Goal: Task Accomplishment & Management: Complete application form

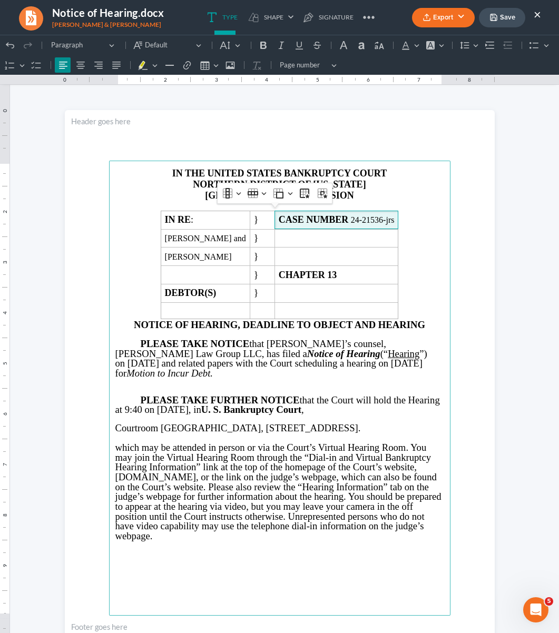
scroll to position [59, 0]
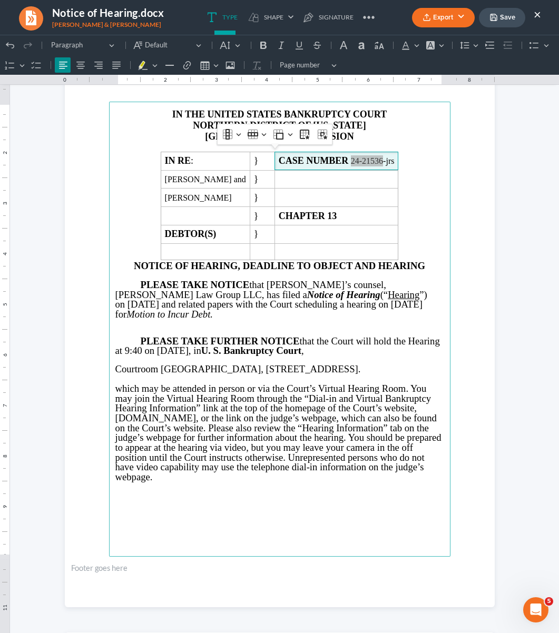
click at [498, 14] on button "Save" at bounding box center [502, 17] width 46 height 19
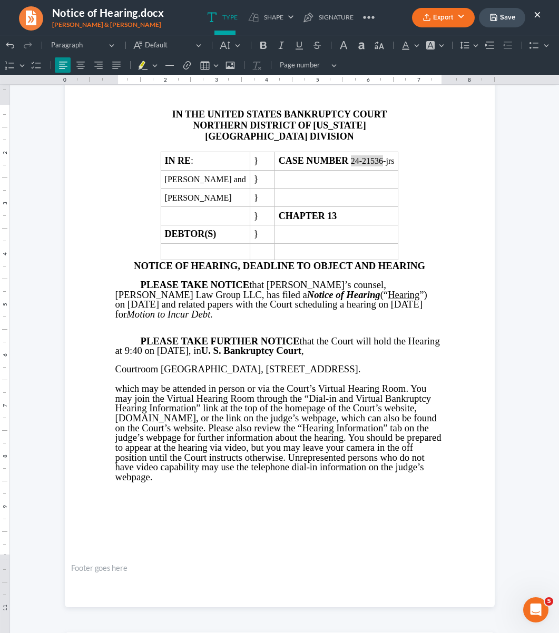
click at [538, 15] on button "×" at bounding box center [536, 14] width 7 height 13
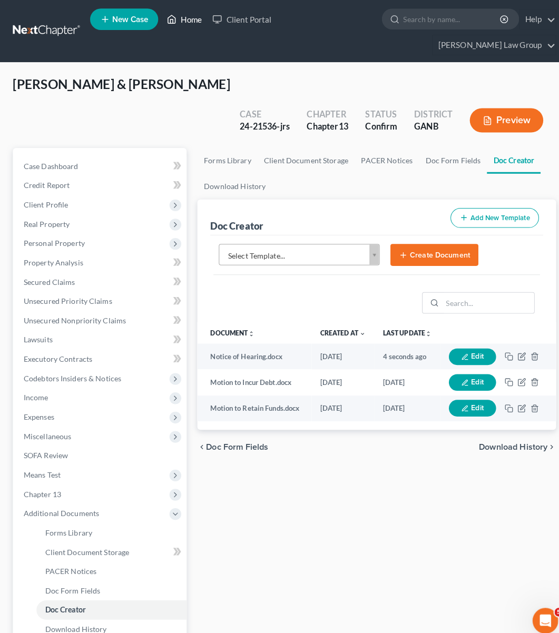
click at [182, 19] on link "Home" at bounding box center [181, 18] width 45 height 19
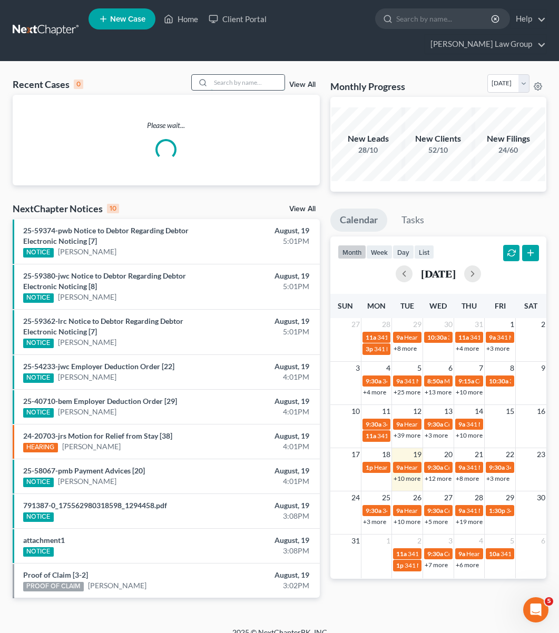
click at [241, 75] on input "search" at bounding box center [248, 82] width 74 height 15
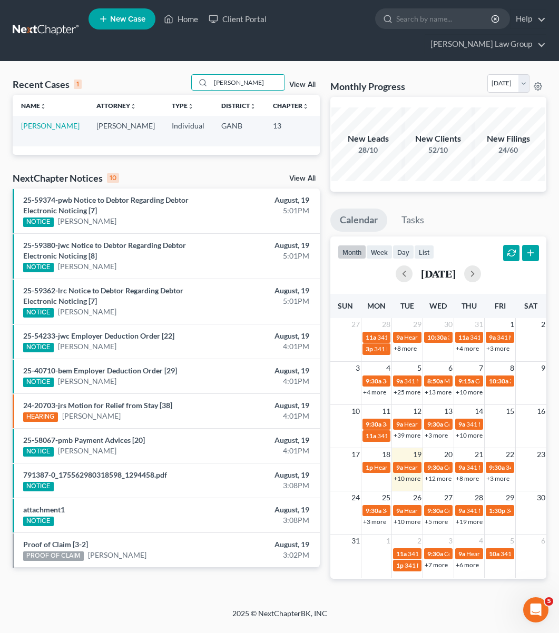
type input "[PERSON_NAME]"
click at [39, 116] on td "[PERSON_NAME]" at bounding box center [50, 131] width 75 height 30
click at [36, 121] on link "[PERSON_NAME]" at bounding box center [50, 125] width 58 height 9
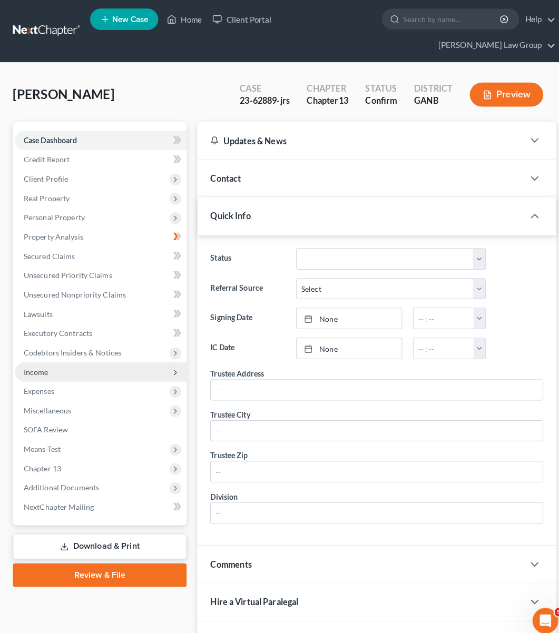
click at [41, 361] on span "Income" at bounding box center [35, 365] width 24 height 9
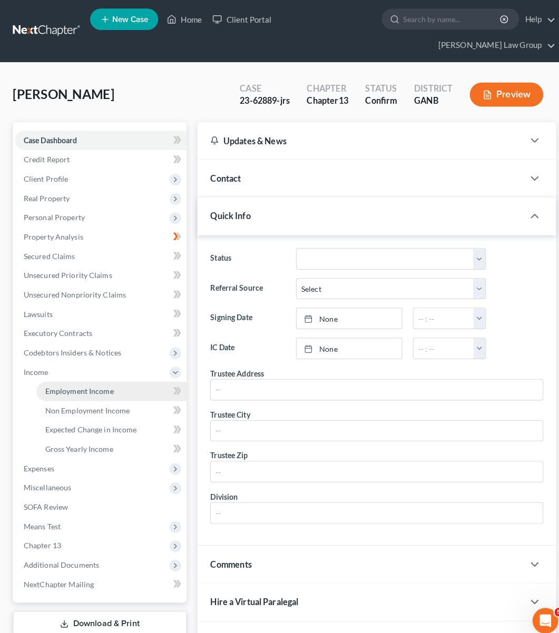
click at [63, 380] on span "Employment Income" at bounding box center [77, 384] width 67 height 9
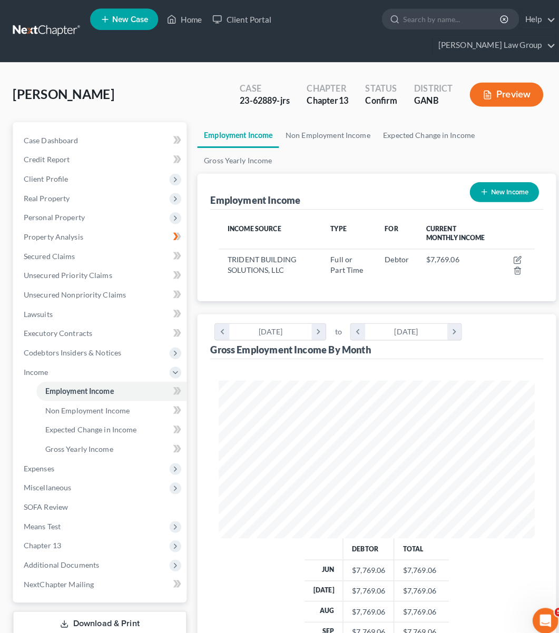
scroll to position [155, 331]
click at [479, 179] on button "New Income" at bounding box center [495, 188] width 68 height 19
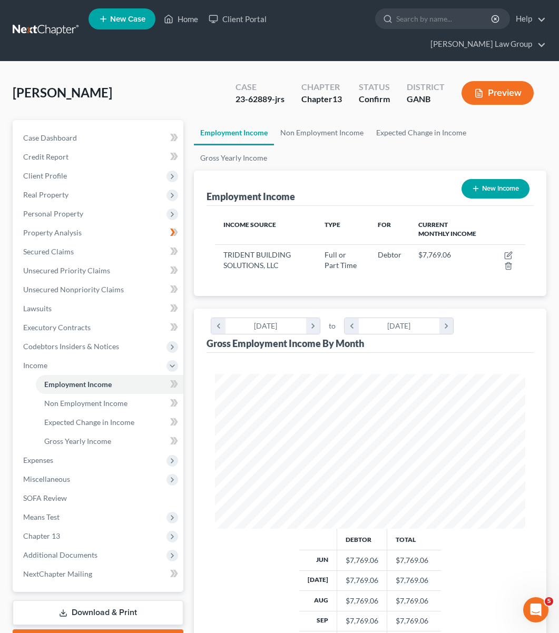
select select "0"
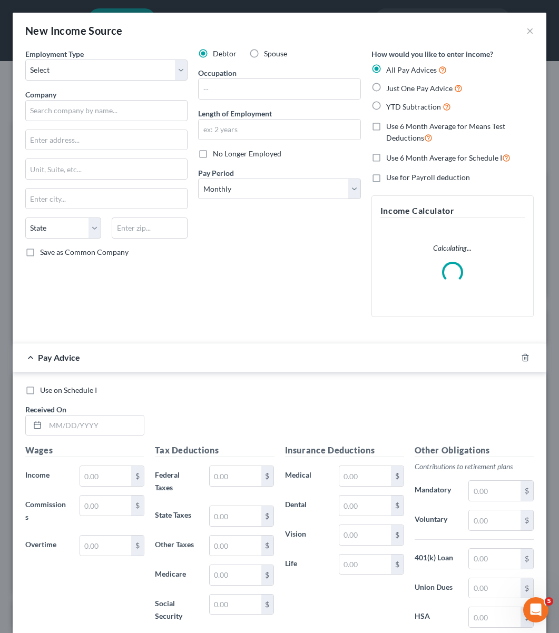
click at [226, 156] on span "No Longer Employed" at bounding box center [247, 153] width 68 height 9
click at [224, 155] on input "No Longer Employed" at bounding box center [220, 152] width 7 height 7
click at [236, 154] on span "No Longer Employed" at bounding box center [247, 153] width 68 height 9
click at [224, 154] on input "No Longer Employed" at bounding box center [220, 152] width 7 height 7
checkbox input "false"
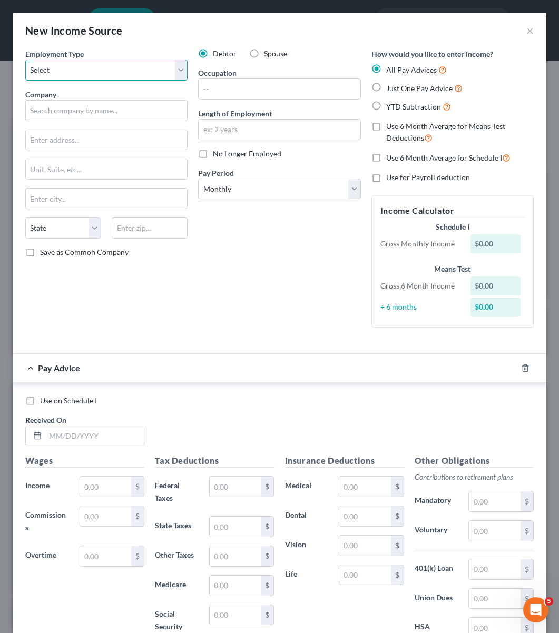
select select "0"
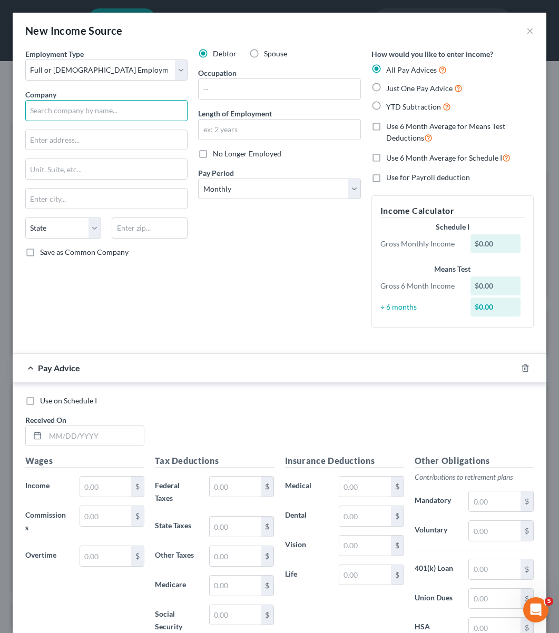
click at [119, 116] on input "text" at bounding box center [106, 110] width 162 height 21
type input "Sunbelt Sports, Inc."
type input "PO Box 790"
type input "30517"
type input "Braselton"
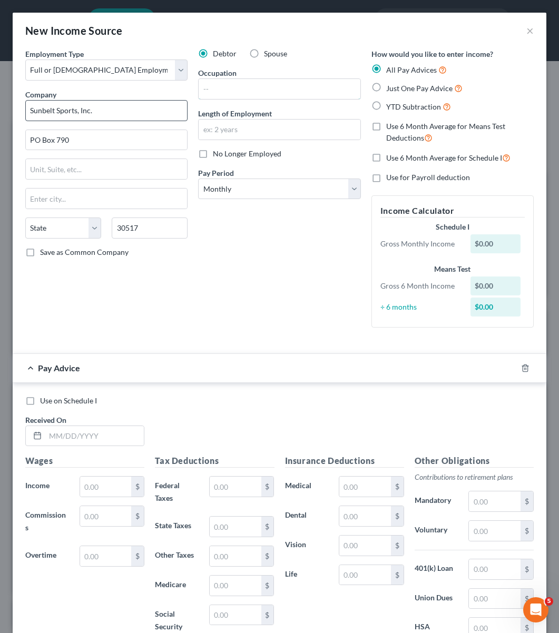
select select "10"
type input "Project Manager"
type input "1 month"
select select "3"
click at [413, 87] on span "Just One Pay Advice" at bounding box center [419, 88] width 66 height 9
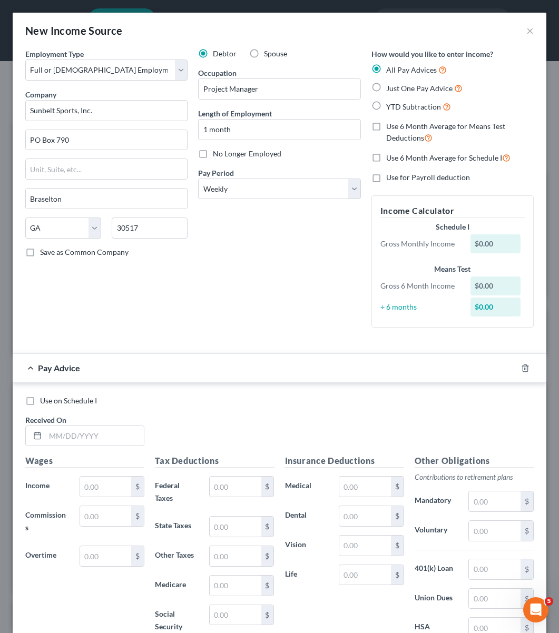
click at [397, 87] on input "Just One Pay Advice" at bounding box center [393, 85] width 7 height 7
radio input "true"
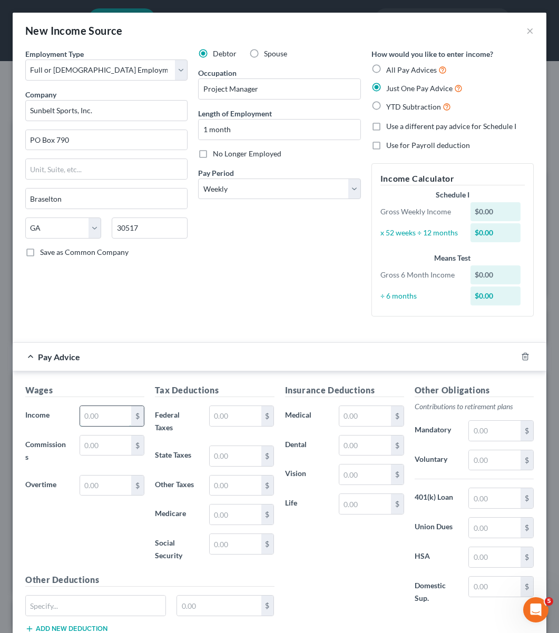
click at [115, 417] on input "text" at bounding box center [106, 416] width 52 height 20
type input "2,019.23"
click at [224, 419] on input "text" at bounding box center [236, 416] width 52 height 20
type input "164"
type input "80.84"
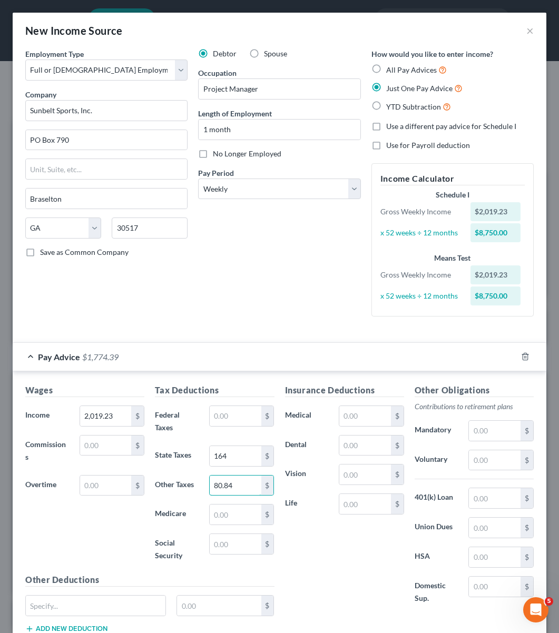
drag, startPoint x: 242, startPoint y: 487, endPoint x: 183, endPoint y: 487, distance: 59.5
click at [183, 487] on div "Other Taxes 80.84 $" at bounding box center [215, 485] width 130 height 21
click at [233, 416] on input "text" at bounding box center [236, 416] width 52 height 20
type input "164"
drag, startPoint x: 239, startPoint y: 489, endPoint x: 205, endPoint y: 487, distance: 33.8
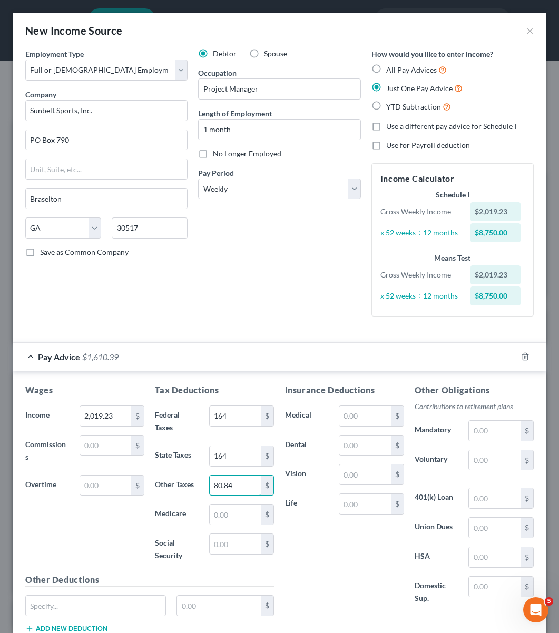
click at [205, 487] on div "80.84 $" at bounding box center [242, 485] width 76 height 21
click at [234, 458] on input "164" at bounding box center [236, 456] width 52 height 20
drag, startPoint x: 234, startPoint y: 458, endPoint x: 176, endPoint y: 456, distance: 58.0
click at [176, 456] on div "State Taxes 164 $" at bounding box center [215, 456] width 130 height 21
paste input "80.8"
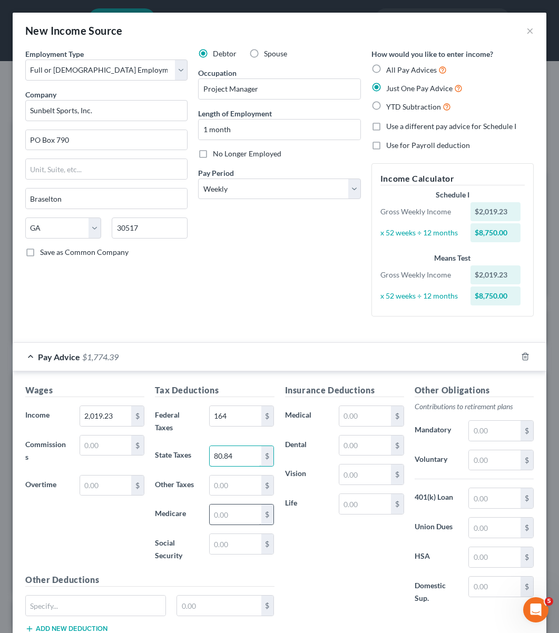
type input "80.84"
click at [232, 507] on input "text" at bounding box center [236, 515] width 52 height 20
type input "29.28"
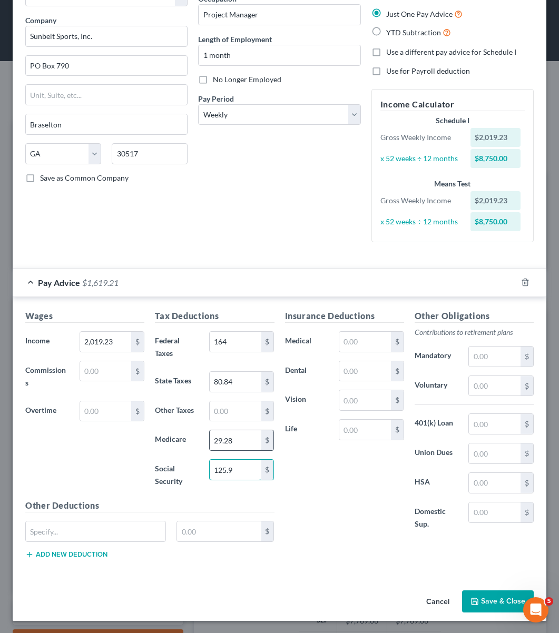
scroll to position [73, 0]
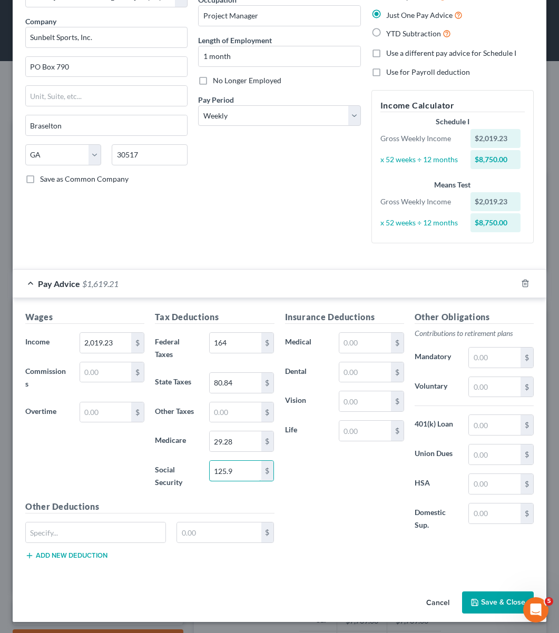
type input "125.9"
click at [470, 598] on icon "button" at bounding box center [474, 602] width 8 height 8
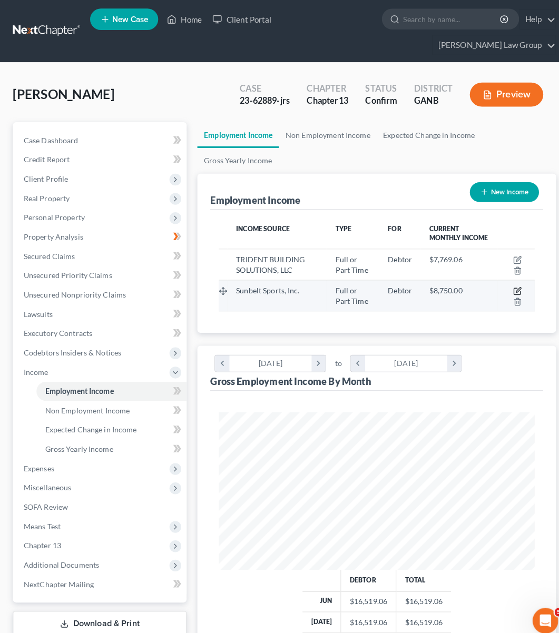
click at [505, 282] on icon "button" at bounding box center [508, 286] width 8 height 8
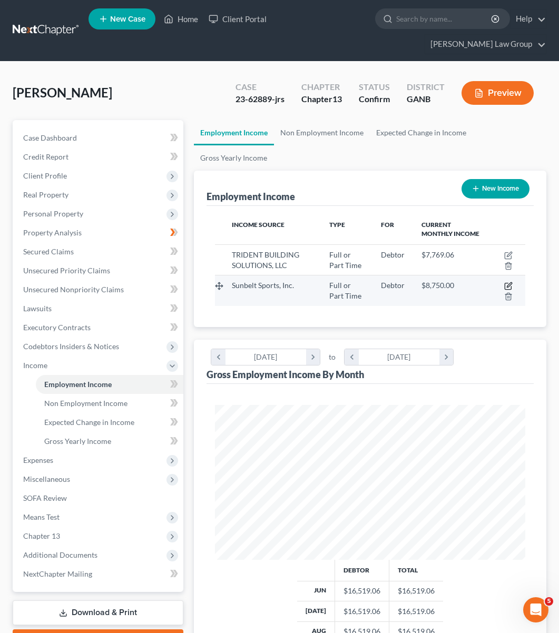
select select "0"
select select "10"
select select "3"
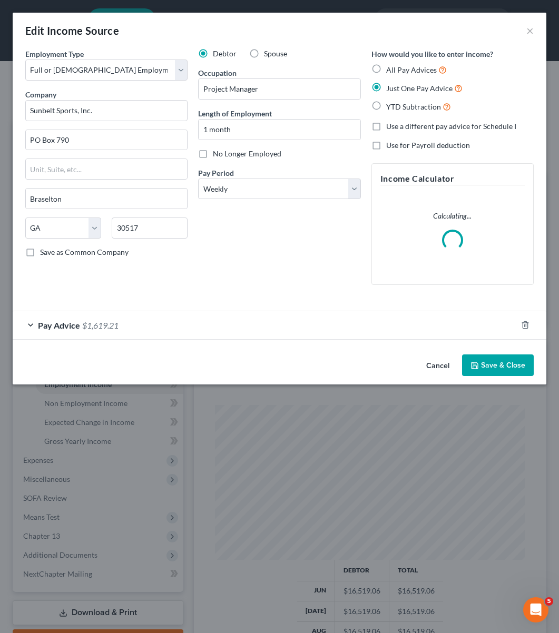
click at [407, 69] on span "All Pay Advices" at bounding box center [411, 69] width 51 height 9
click at [397, 69] on input "All Pay Advices" at bounding box center [393, 67] width 7 height 7
radio input "true"
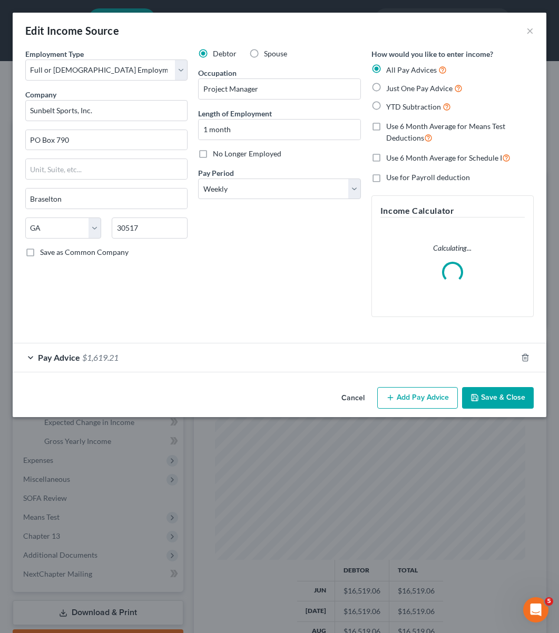
click at [493, 389] on button "Save & Close" at bounding box center [498, 398] width 72 height 22
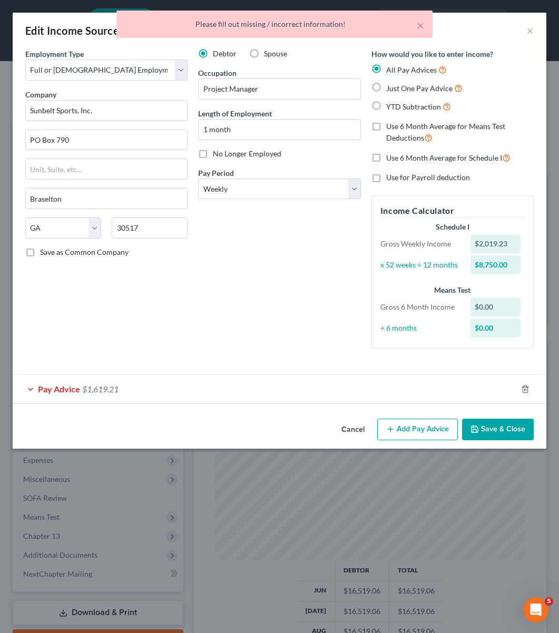
click at [305, 386] on div "Pay Advice $1,619.21" at bounding box center [265, 389] width 504 height 28
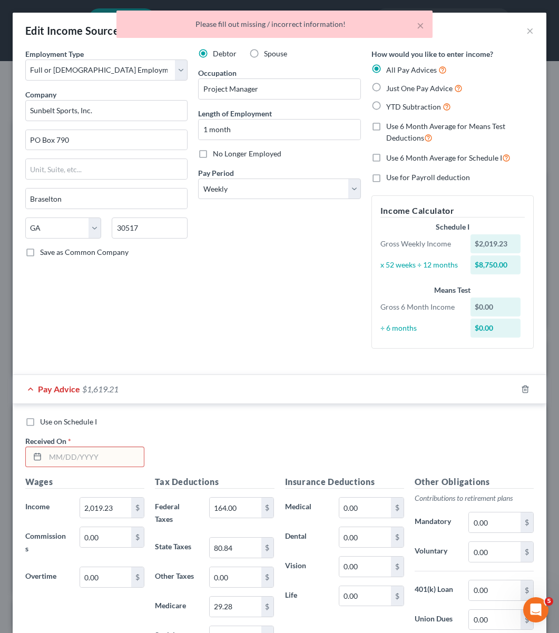
click at [124, 452] on input "text" at bounding box center [94, 457] width 98 height 20
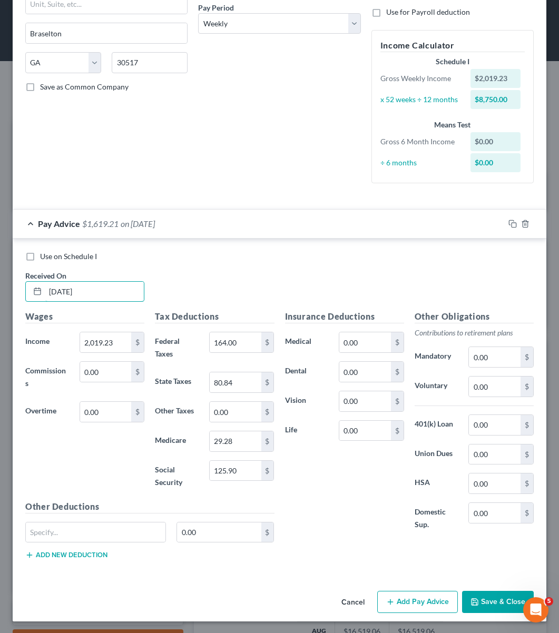
scroll to position [164, 0]
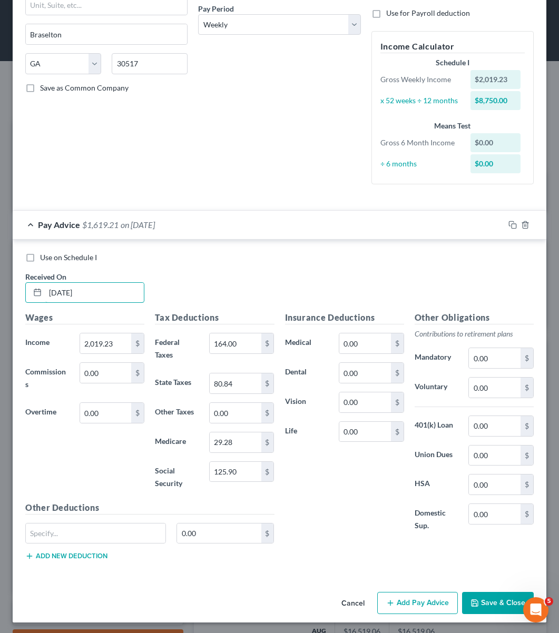
type input "[DATE]"
click at [477, 598] on button "Save & Close" at bounding box center [498, 603] width 72 height 22
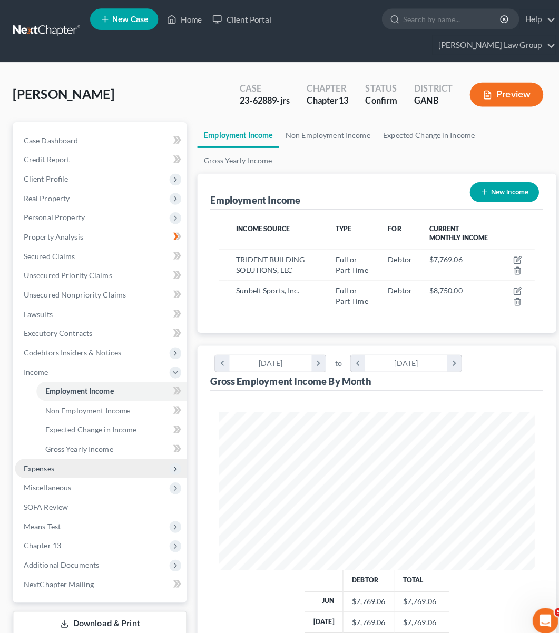
click at [86, 451] on span "Expenses" at bounding box center [99, 460] width 169 height 19
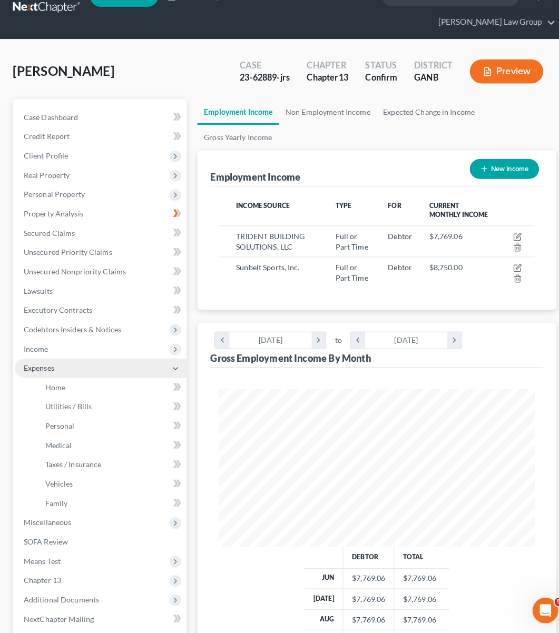
scroll to position [42, 0]
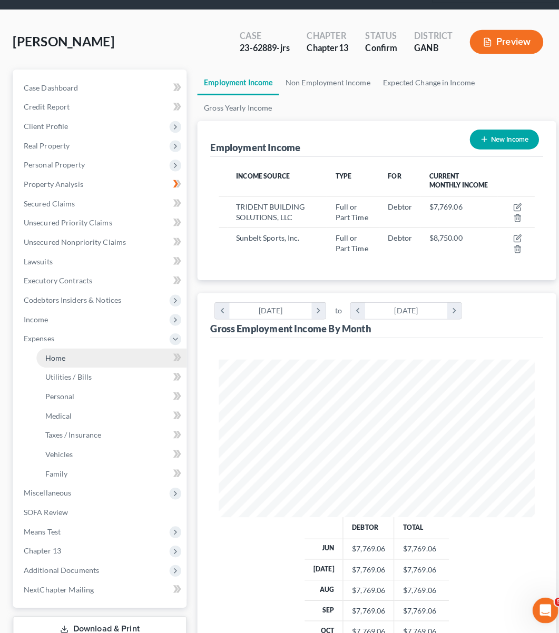
click at [68, 352] on link "Home" at bounding box center [109, 361] width 147 height 19
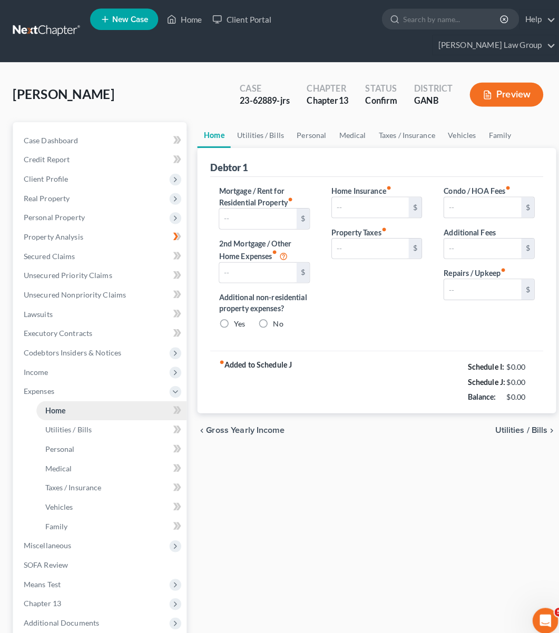
type input "912.00"
type input "482.00"
radio input "true"
type input "0.00"
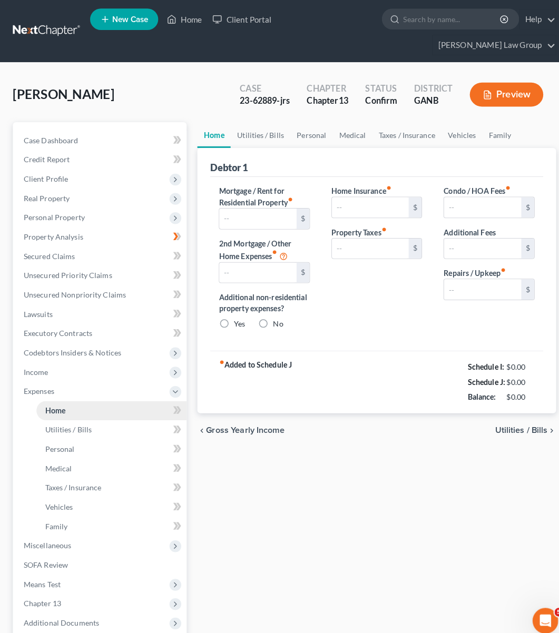
type input "0.00"
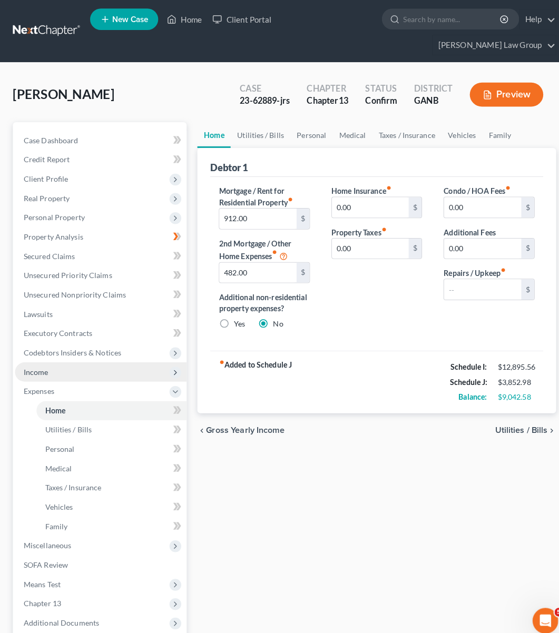
click at [66, 356] on span "Income" at bounding box center [99, 365] width 169 height 19
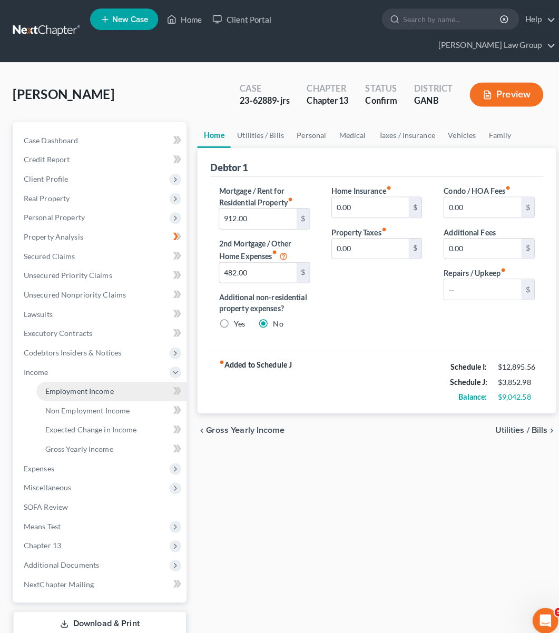
click at [68, 380] on span "Employment Income" at bounding box center [77, 384] width 67 height 9
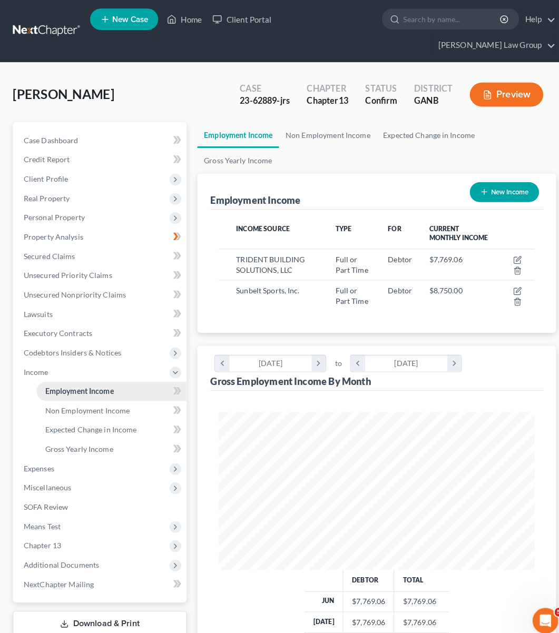
scroll to position [155, 331]
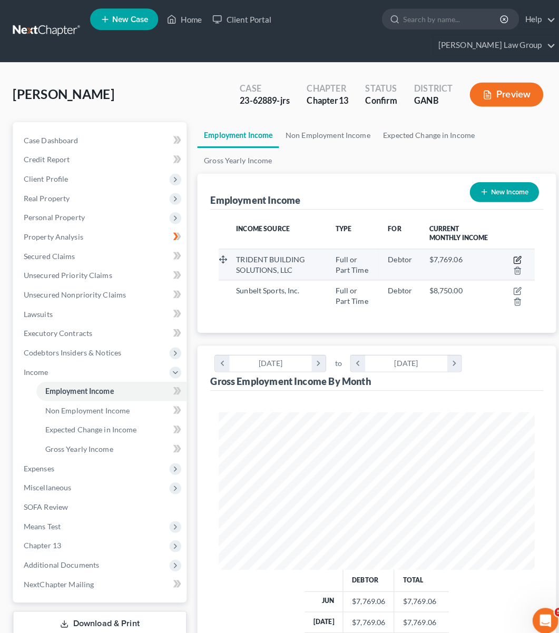
click at [507, 251] on icon "button" at bounding box center [508, 255] width 8 height 8
select select "0"
select select "10"
select select "1"
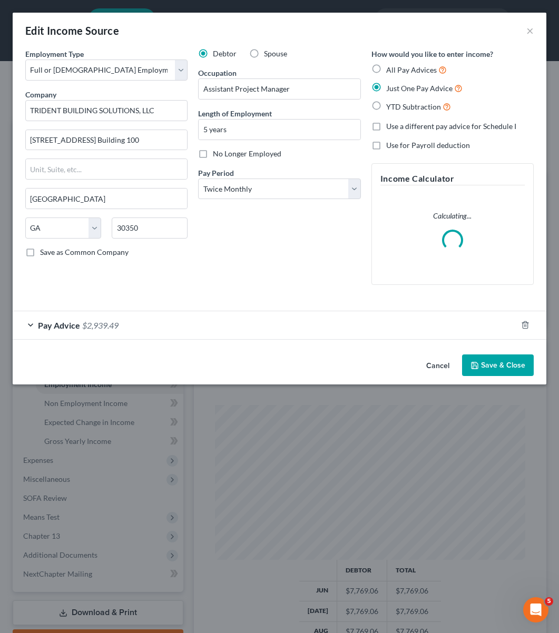
click at [274, 156] on span "No Longer Employed" at bounding box center [247, 153] width 68 height 9
click at [224, 155] on input "No Longer Employed" at bounding box center [220, 152] width 7 height 7
checkbox input "true"
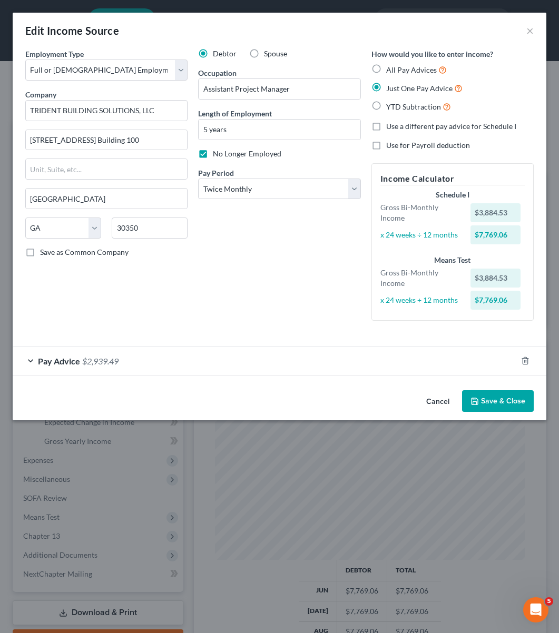
click at [502, 361] on div "Pay Advice $2,939.49" at bounding box center [265, 361] width 504 height 28
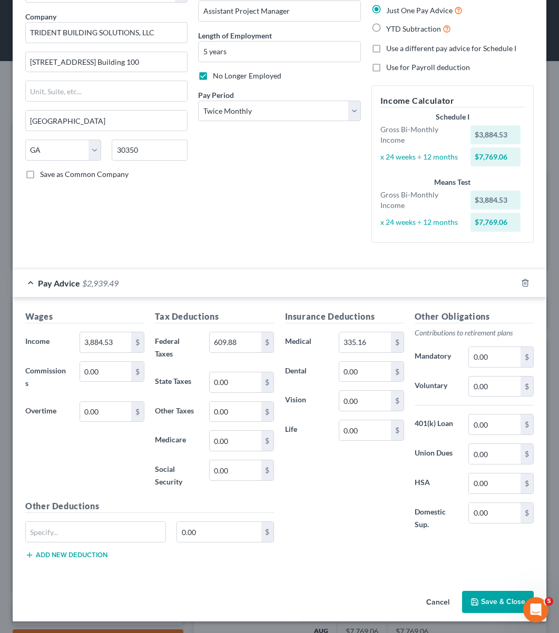
scroll to position [77, 0]
click at [476, 600] on button "Save & Close" at bounding box center [498, 602] width 72 height 22
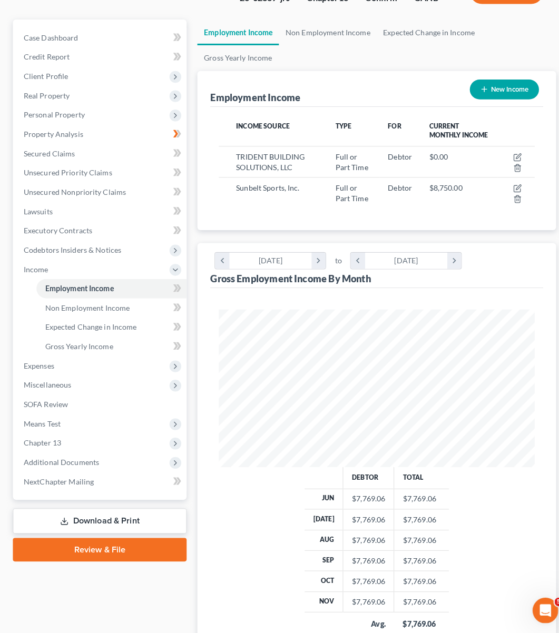
scroll to position [94, 0]
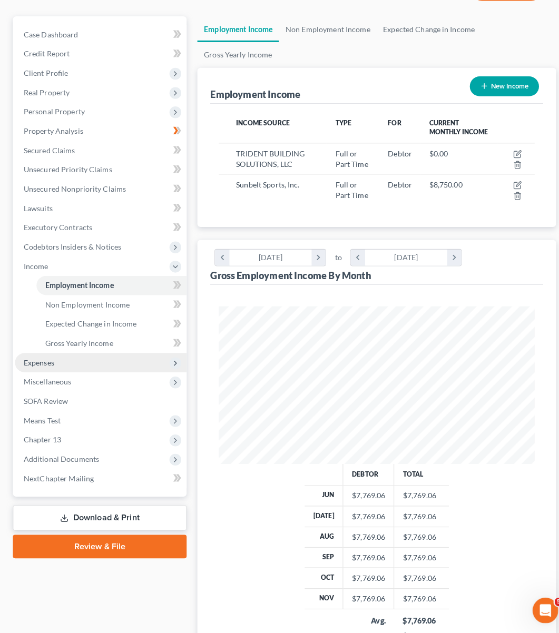
click at [94, 357] on span "Expenses" at bounding box center [99, 366] width 169 height 19
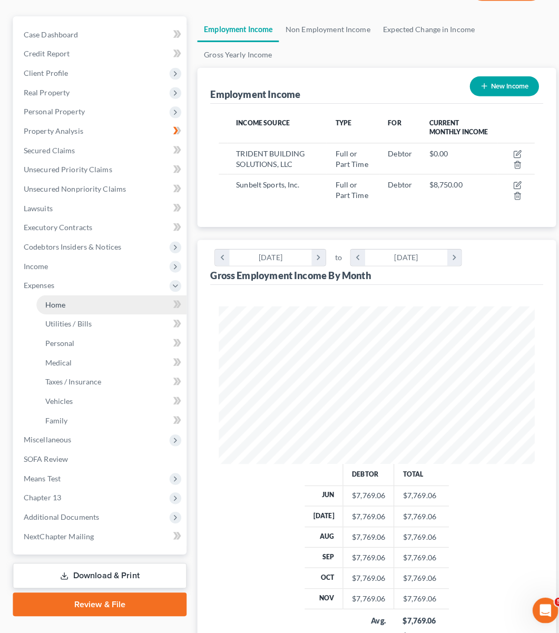
click at [77, 300] on link "Home" at bounding box center [109, 309] width 147 height 19
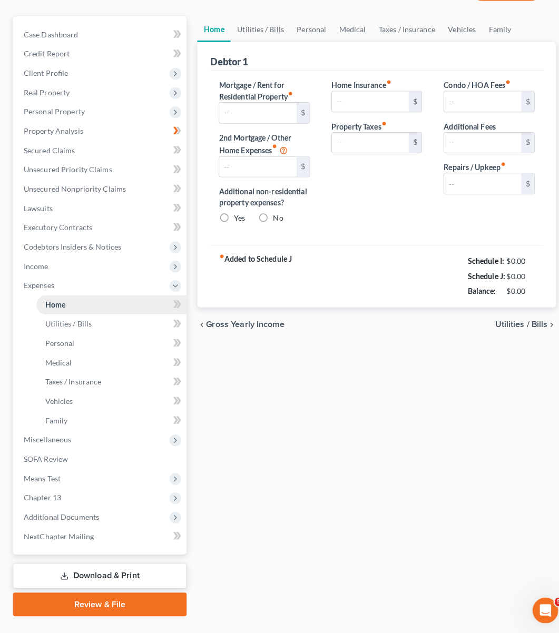
scroll to position [3, 0]
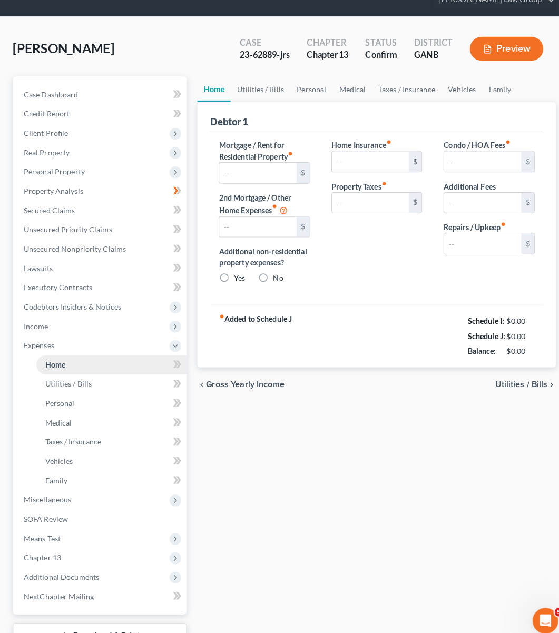
type input "912.00"
type input "482.00"
radio input "true"
type input "0.00"
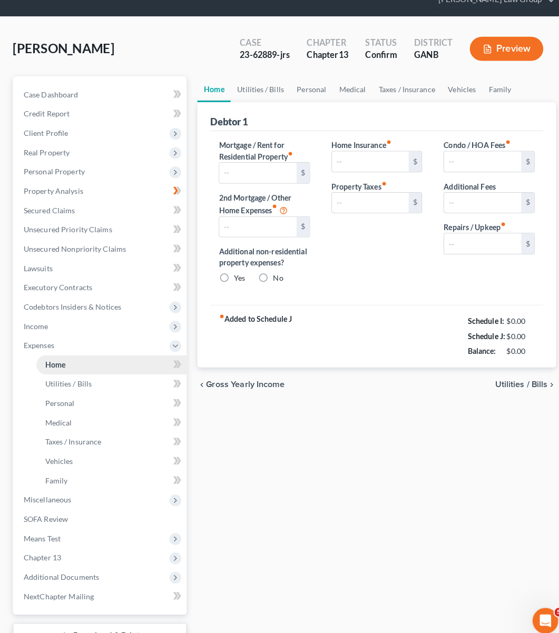
type input "0.00"
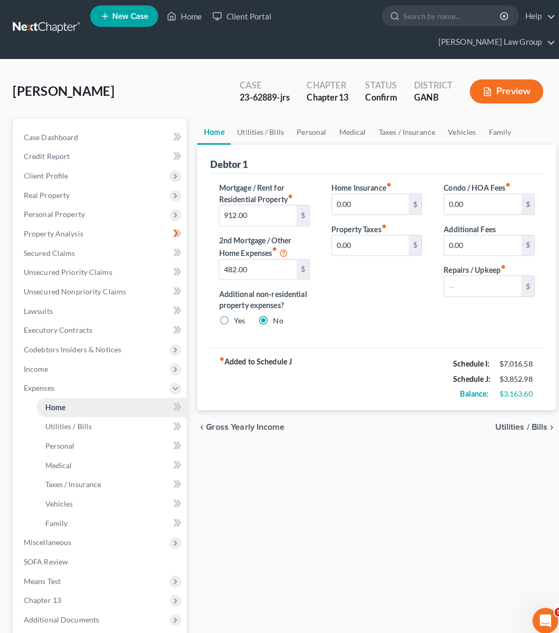
scroll to position [0, 0]
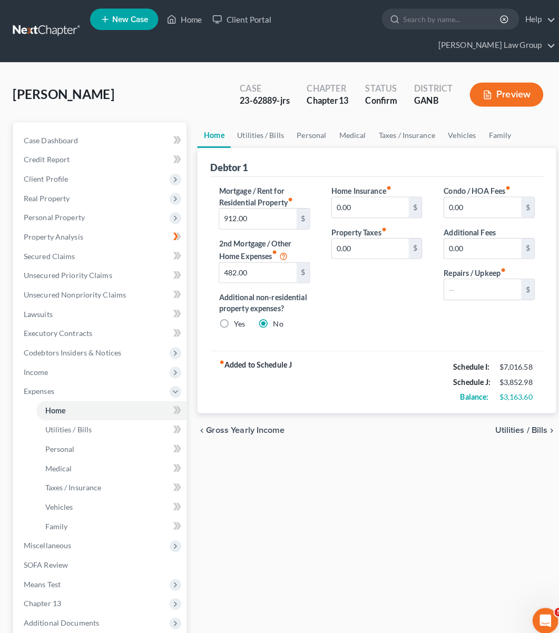
click at [253, 93] on div "23-62889-jrs" at bounding box center [259, 99] width 49 height 12
copy div "62889"
click at [178, 19] on link "Home" at bounding box center [181, 18] width 45 height 19
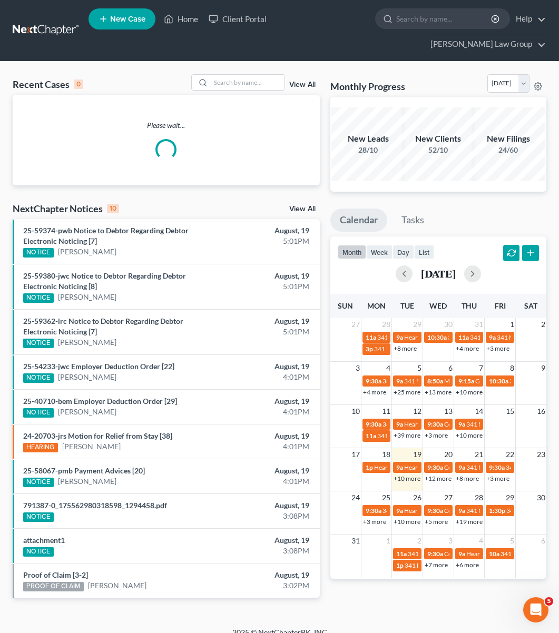
click at [218, 62] on div "Recent Cases 0 View All Please wait... NextChapter Notices 10 View All 25-59374…" at bounding box center [279, 345] width 559 height 566
click at [222, 75] on input "search" at bounding box center [248, 82] width 74 height 15
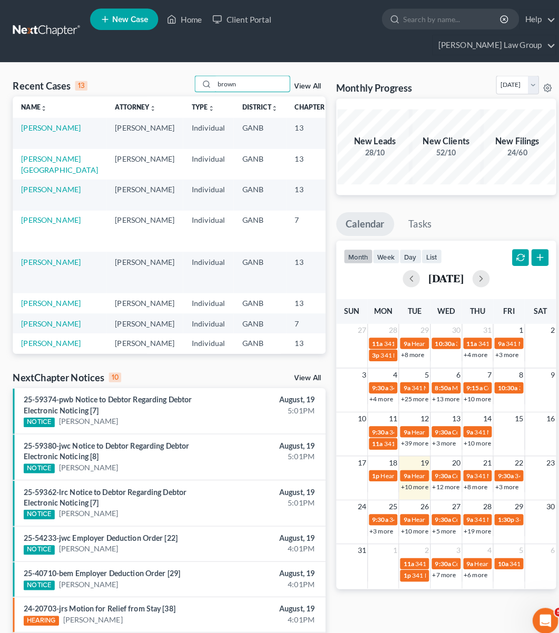
type input "brown"
click at [31, 116] on td "[PERSON_NAME]" at bounding box center [59, 131] width 92 height 30
click at [31, 121] on link "[PERSON_NAME]" at bounding box center [50, 125] width 58 height 9
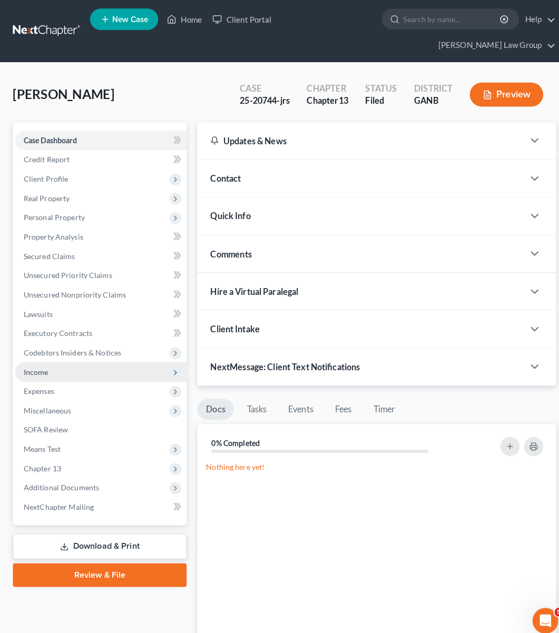
click at [44, 361] on span "Income" at bounding box center [35, 365] width 24 height 9
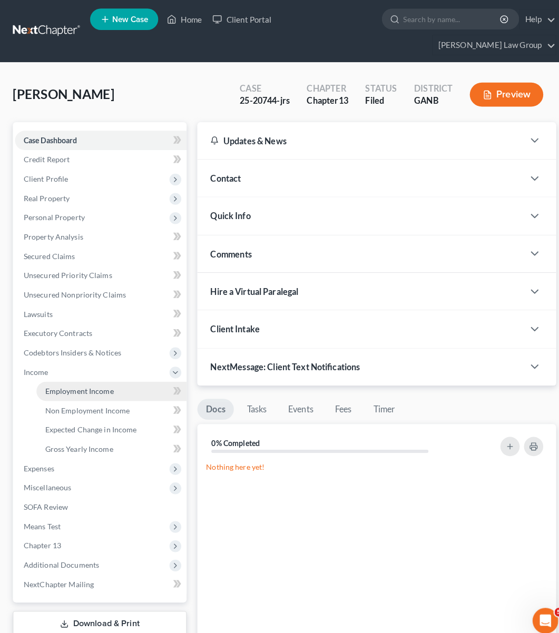
click at [54, 380] on span "Employment Income" at bounding box center [77, 384] width 67 height 9
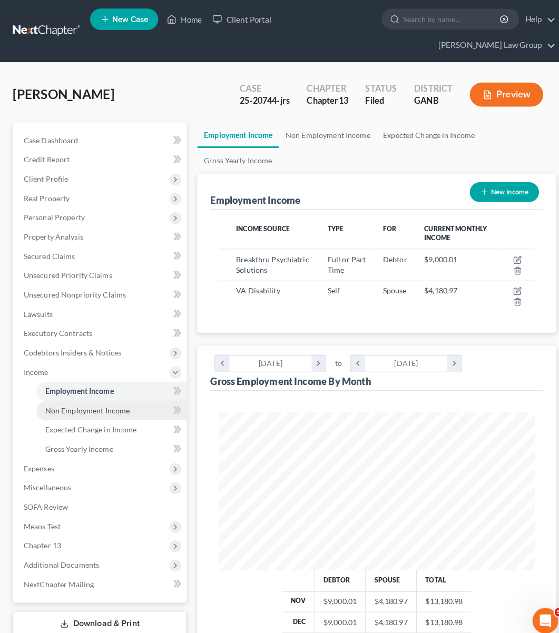
scroll to position [155, 331]
click at [66, 399] on span "Non Employment Income" at bounding box center [85, 403] width 83 height 9
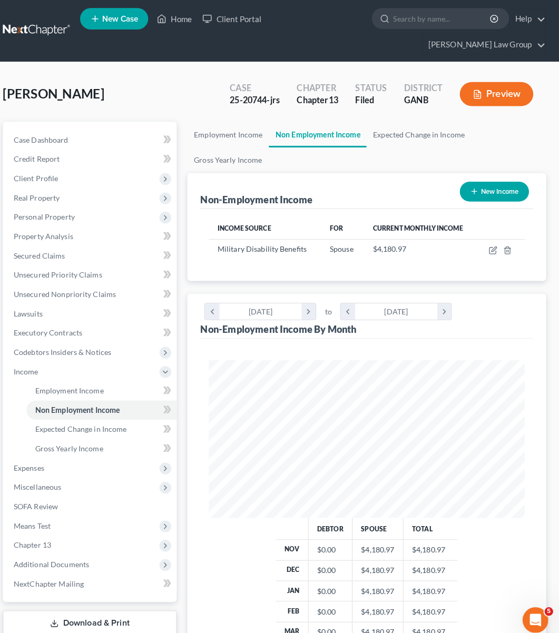
scroll to position [0, 1]
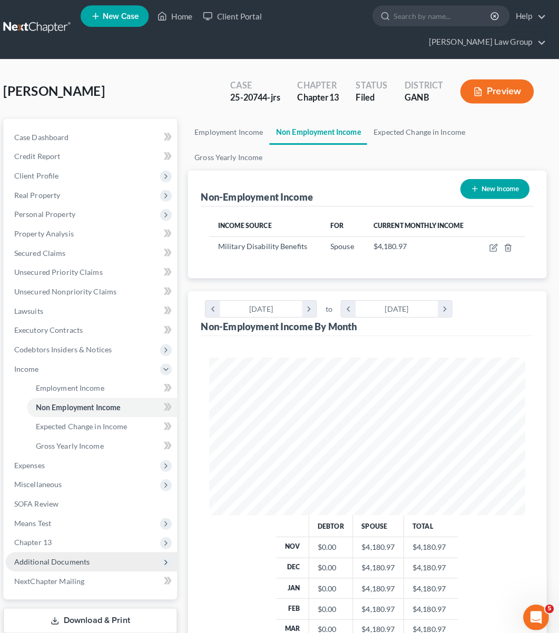
click at [95, 546] on span "Additional Documents" at bounding box center [99, 555] width 169 height 19
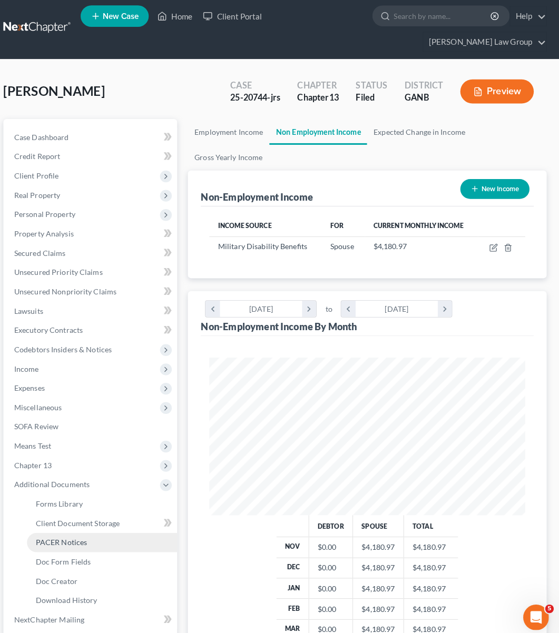
click at [82, 531] on span "PACER Notices" at bounding box center [69, 535] width 51 height 9
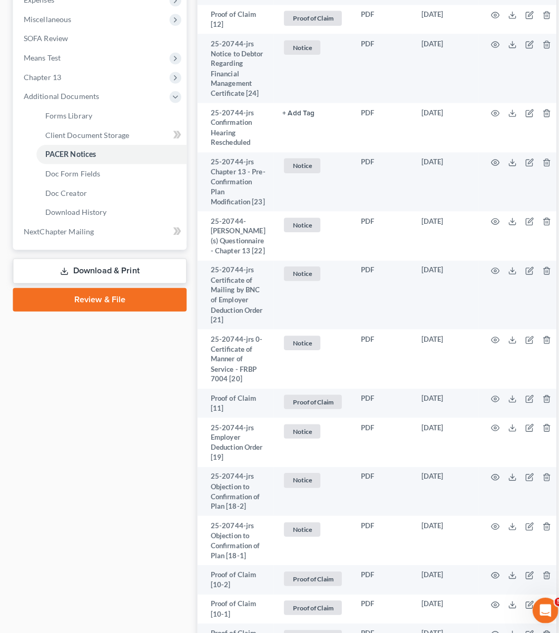
scroll to position [395, 0]
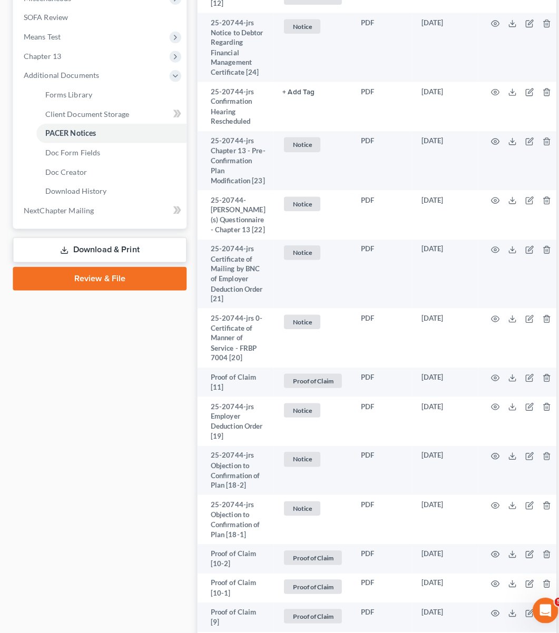
click at [108, 243] on link "Download & Print" at bounding box center [98, 255] width 171 height 25
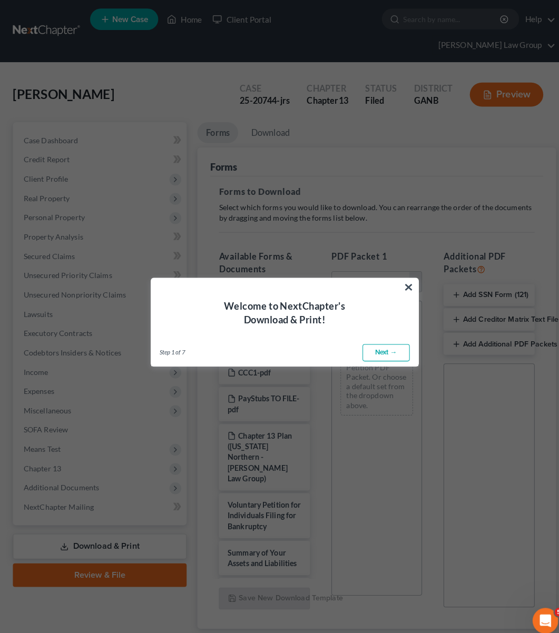
click at [377, 341] on link "Next →" at bounding box center [379, 346] width 46 height 17
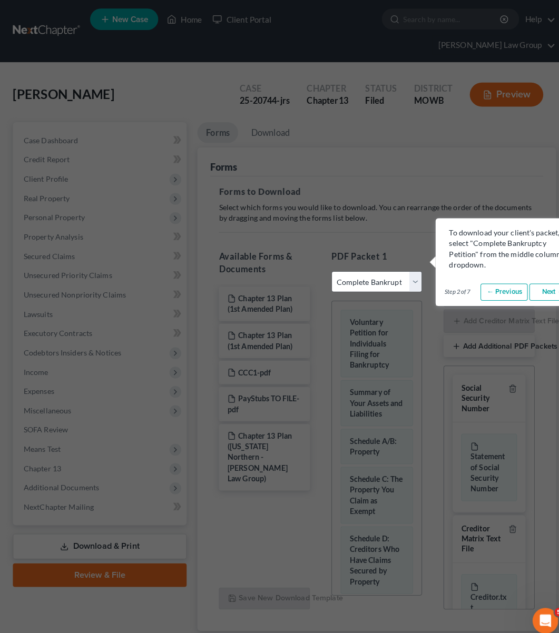
scroll to position [0, 17]
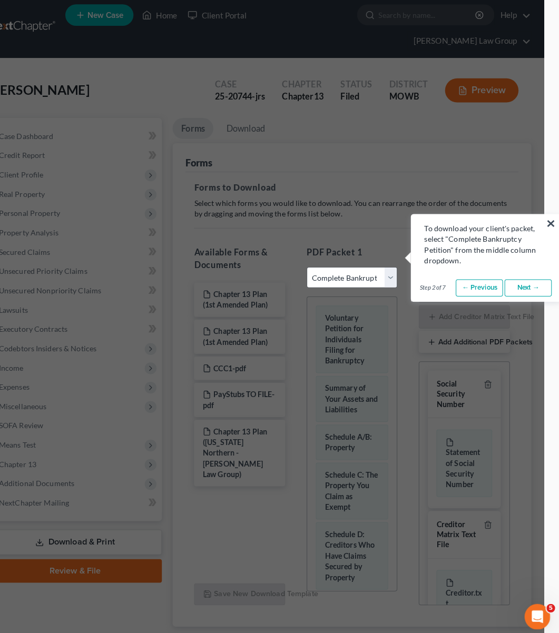
click at [520, 279] on link "Next →" at bounding box center [526, 287] width 46 height 17
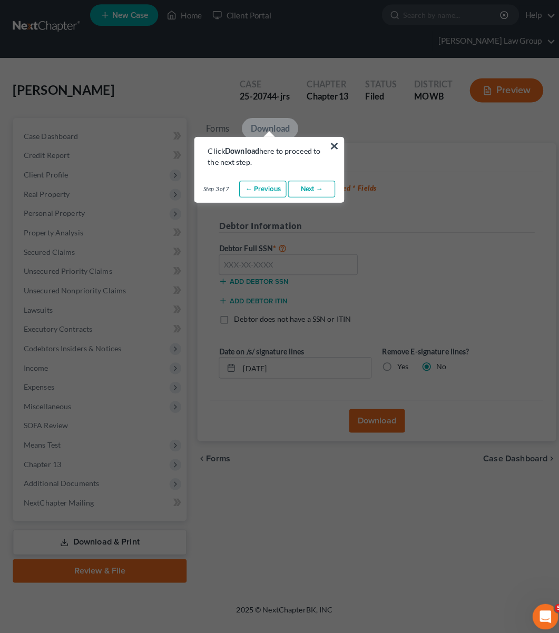
click at [299, 186] on link "Next →" at bounding box center [306, 190] width 46 height 17
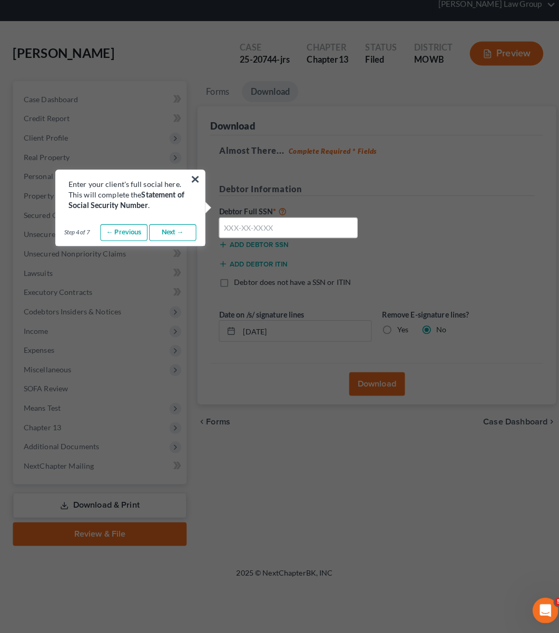
scroll to position [32, 9]
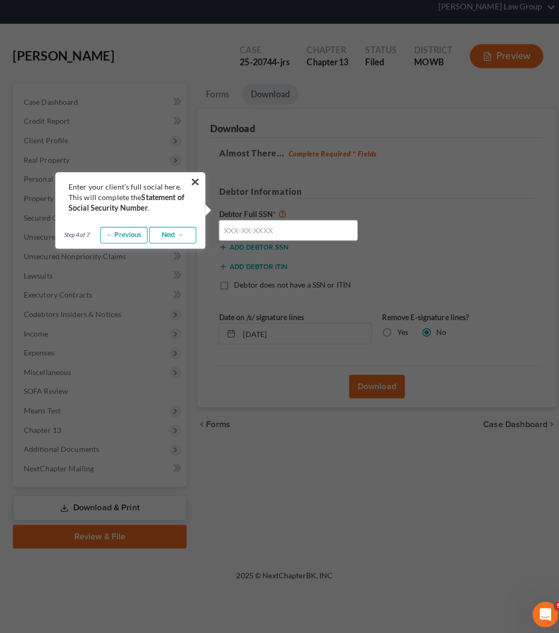
click at [157, 232] on link "Next →" at bounding box center [169, 237] width 46 height 17
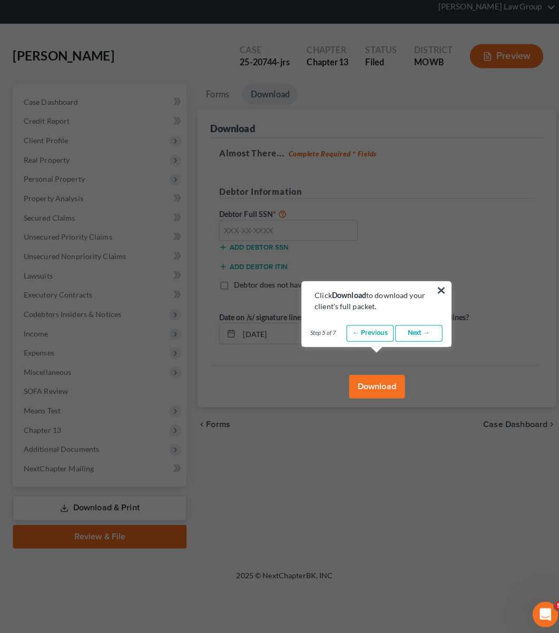
click at [390, 327] on link "Next →" at bounding box center [411, 333] width 46 height 17
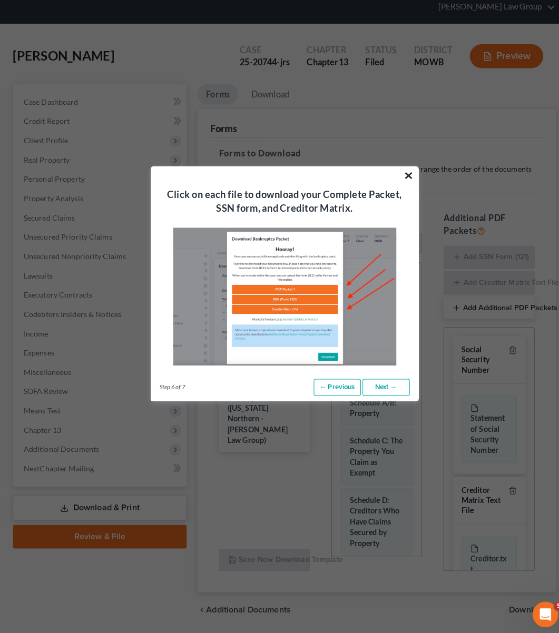
click at [397, 172] on button "×" at bounding box center [402, 179] width 10 height 17
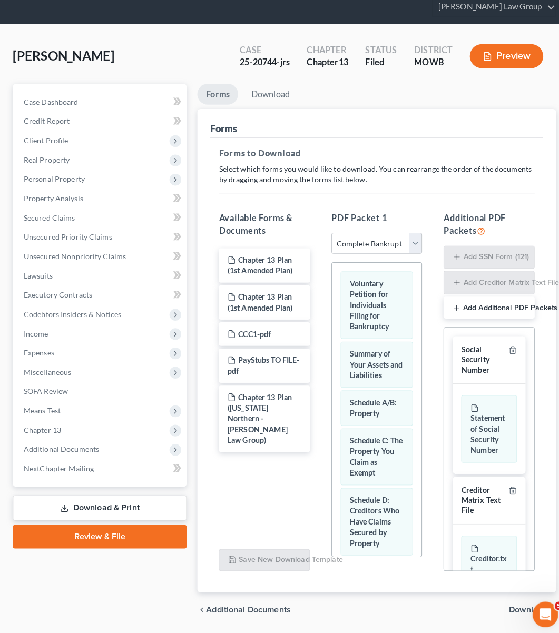
select select "2"
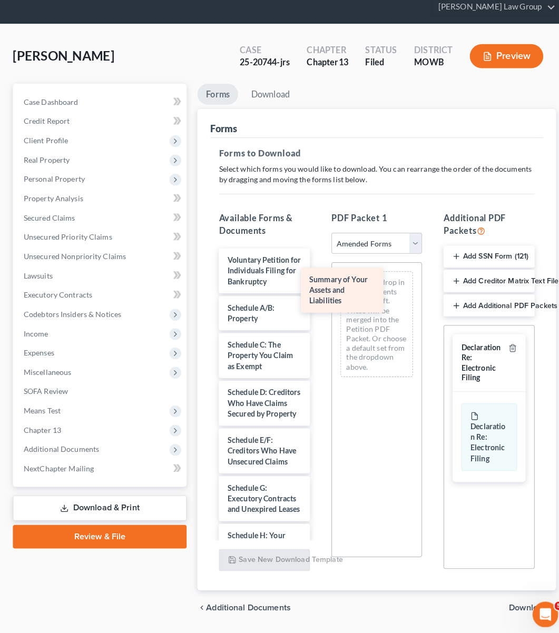
drag, startPoint x: 246, startPoint y: 305, endPoint x: 359, endPoint y: 286, distance: 114.2
click at [313, 286] on div "Summary of Your Assets and Liabilities Voluntary Petition for Individuals Filin…" at bounding box center [259, 615] width 106 height 731
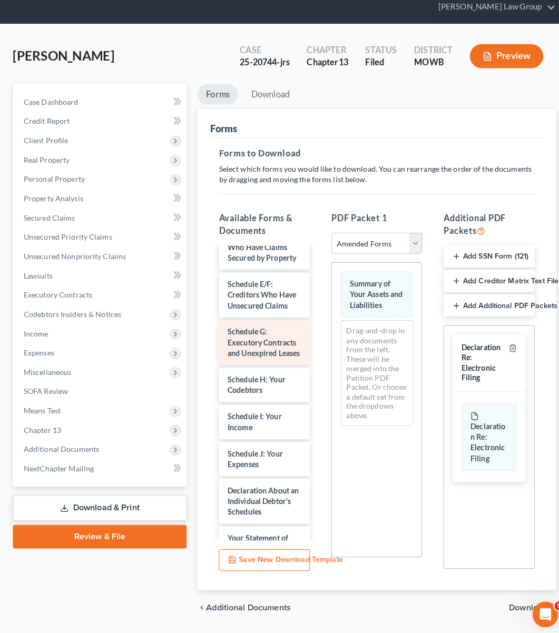
scroll to position [156, 0]
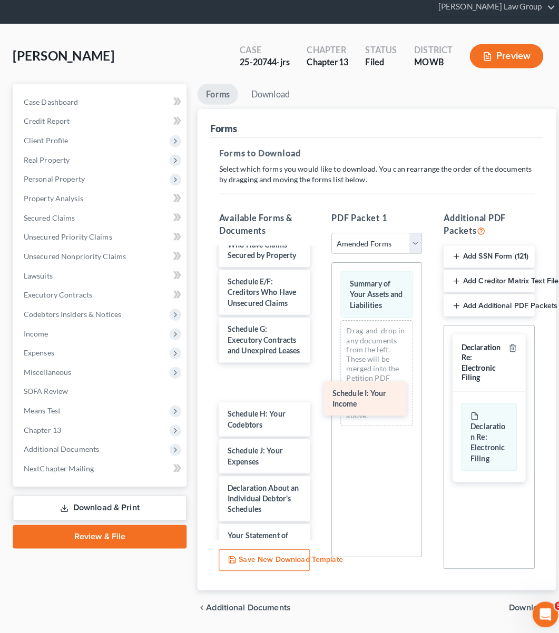
drag, startPoint x: 246, startPoint y: 437, endPoint x: 359, endPoint y: 390, distance: 122.3
click at [313, 390] on div "Schedule I: Your Income Voluntary Petition for Individuals Filing for Bankruptc…" at bounding box center [259, 459] width 106 height 731
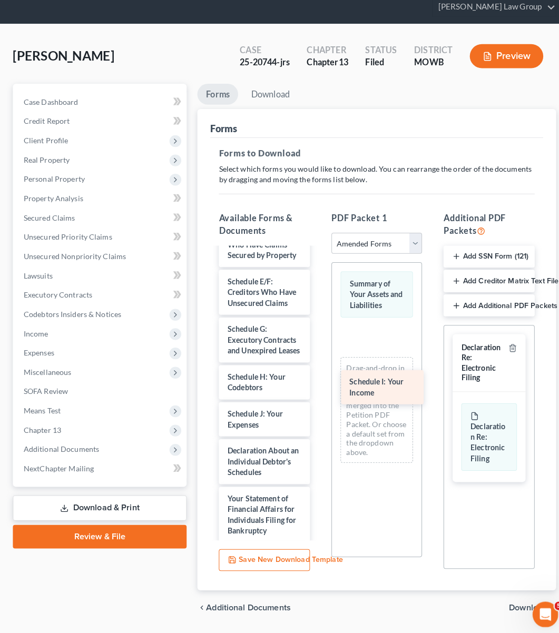
drag, startPoint x: 232, startPoint y: 407, endPoint x: 367, endPoint y: 377, distance: 137.7
click at [313, 377] on div "Schedule I: Your Income Voluntary Petition for Individuals Filing for Bankruptc…" at bounding box center [259, 441] width 106 height 695
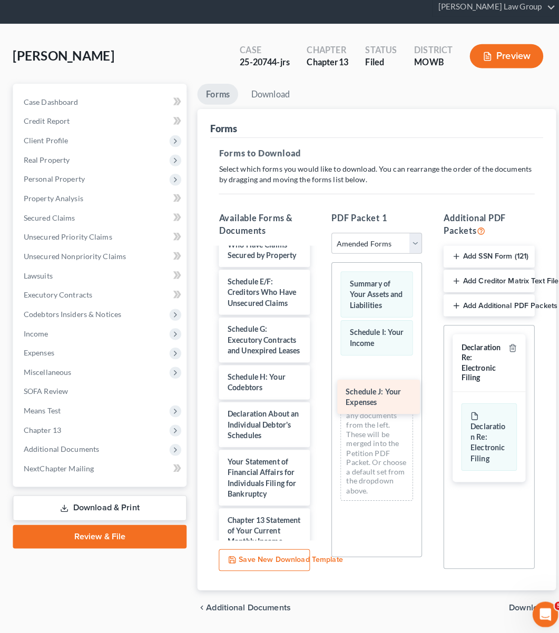
drag, startPoint x: 230, startPoint y: 444, endPoint x: 358, endPoint y: 393, distance: 137.8
click at [313, 393] on div "Schedule J: Your Expenses Voluntary Petition for Individuals Filing for Bankrup…" at bounding box center [259, 423] width 106 height 658
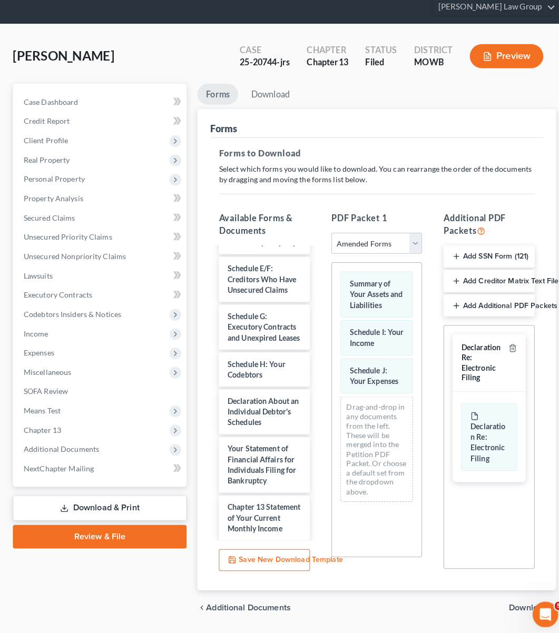
scroll to position [171, 0]
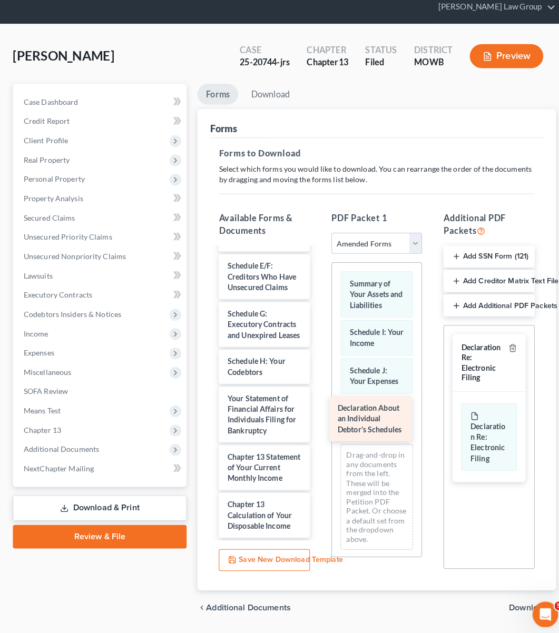
drag, startPoint x: 243, startPoint y: 429, endPoint x: 361, endPoint y: 410, distance: 119.4
click at [313, 410] on div "Declaration About an Individual Debtor's Schedules Voluntary Petition for Indiv…" at bounding box center [259, 384] width 106 height 611
